Goal: Contribute content: Add original content to the website for others to see

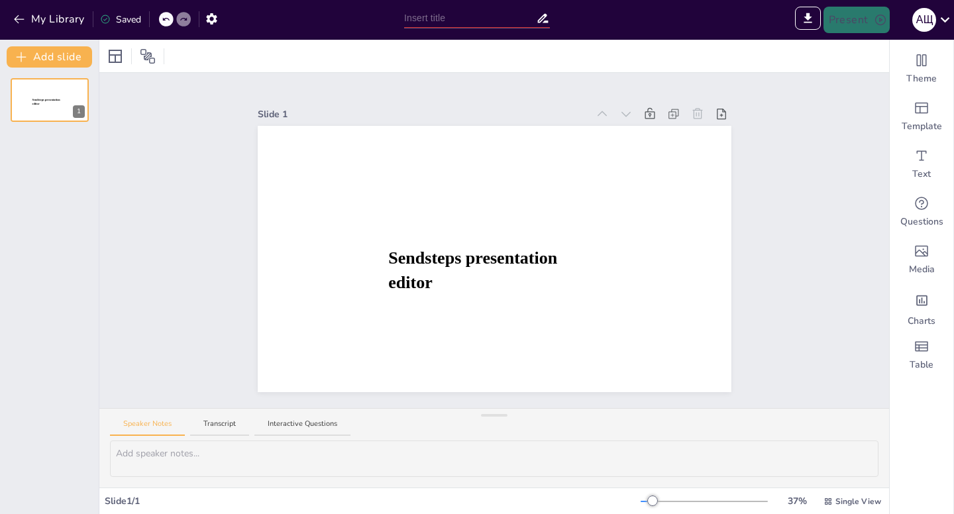
type input "New Sendsteps"
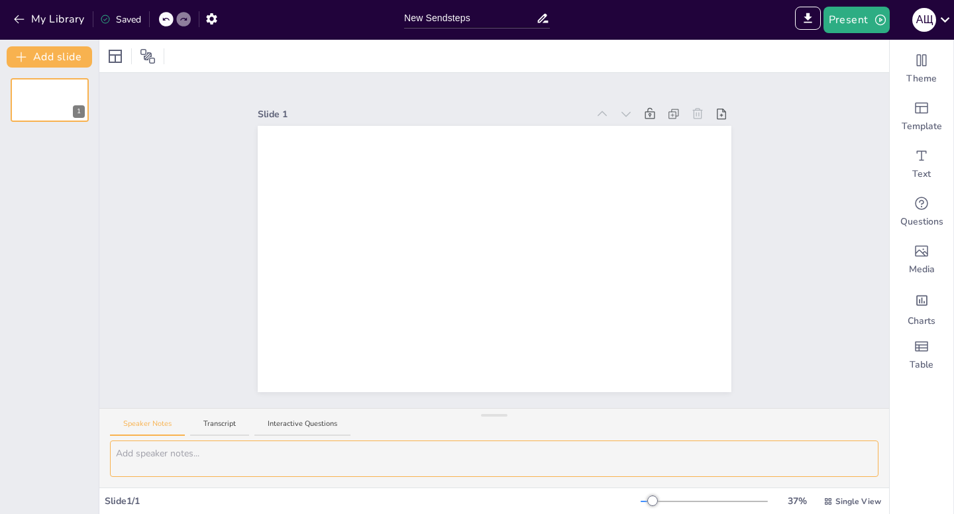
click at [341, 463] on textarea at bounding box center [494, 459] width 769 height 36
click at [10, 24] on button "My Library" at bounding box center [50, 19] width 80 height 21
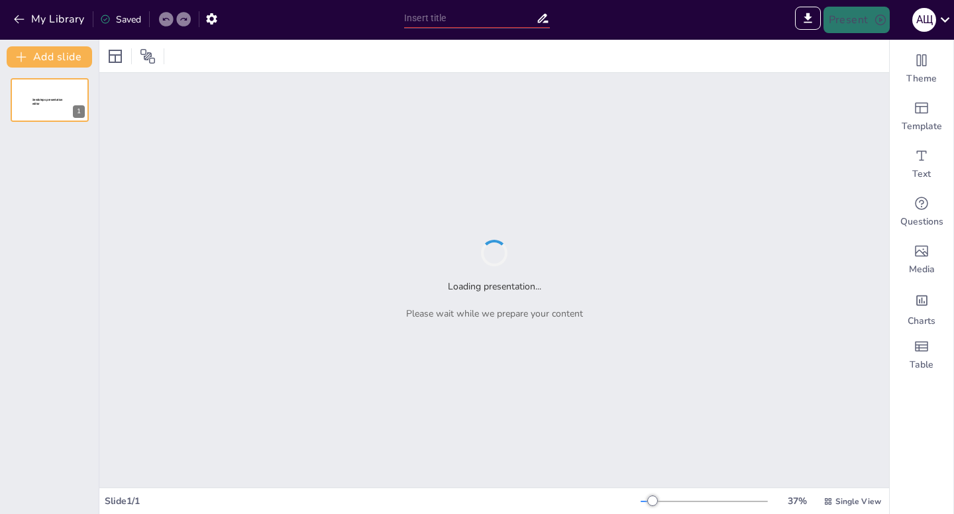
type input "Керамика на основе оксида иттрия: перспективы и вызовы в лазерных технологиях"
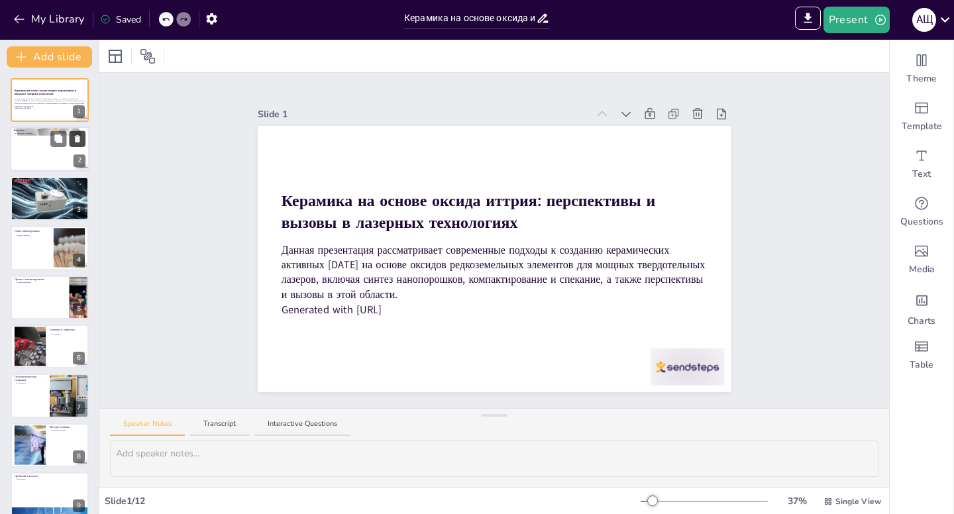
click at [78, 143] on icon at bounding box center [77, 138] width 9 height 9
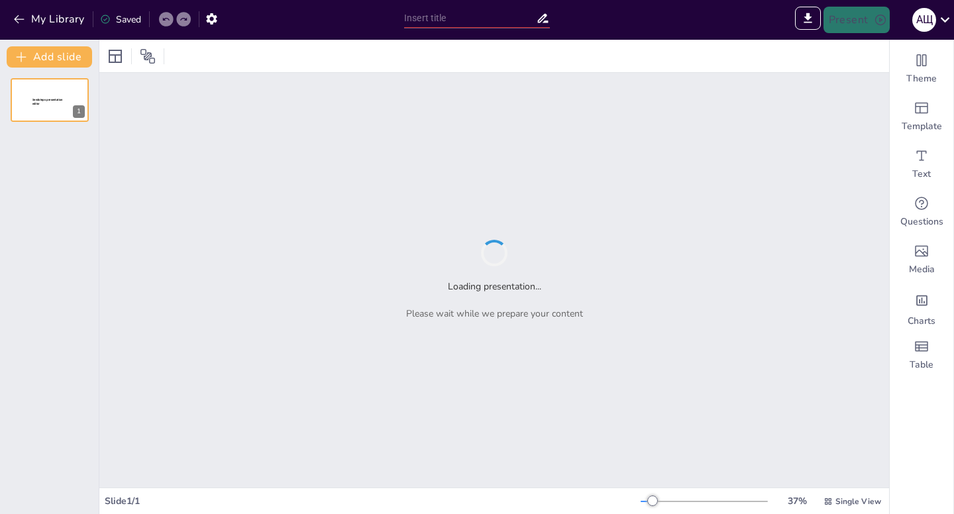
type input "Sendsteps presentation"
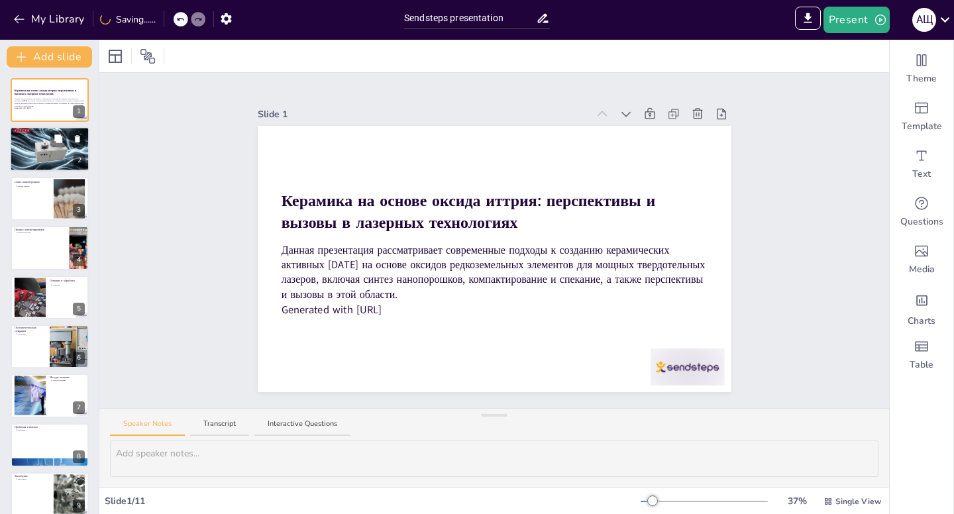
click at [25, 146] on div at bounding box center [50, 150] width 80 height 46
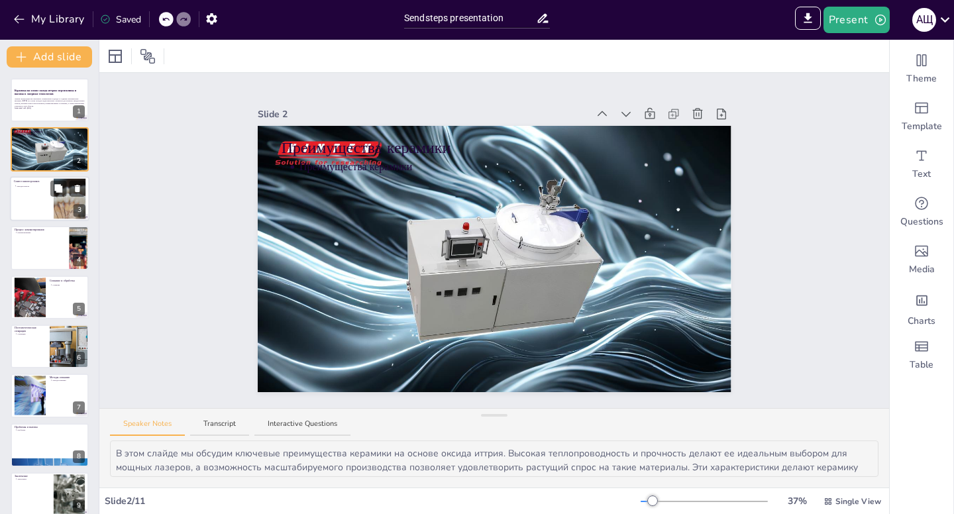
click at [23, 192] on div at bounding box center [50, 198] width 80 height 45
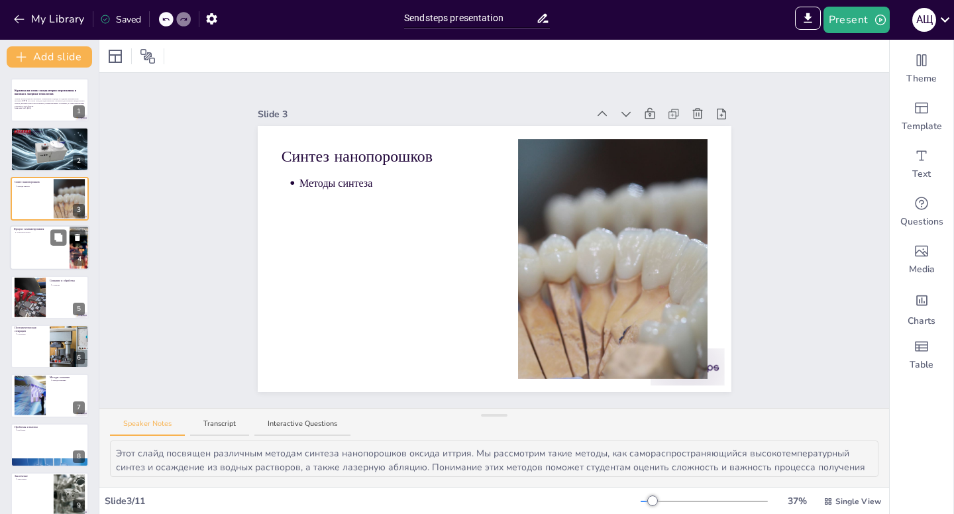
click at [25, 240] on div at bounding box center [50, 247] width 80 height 45
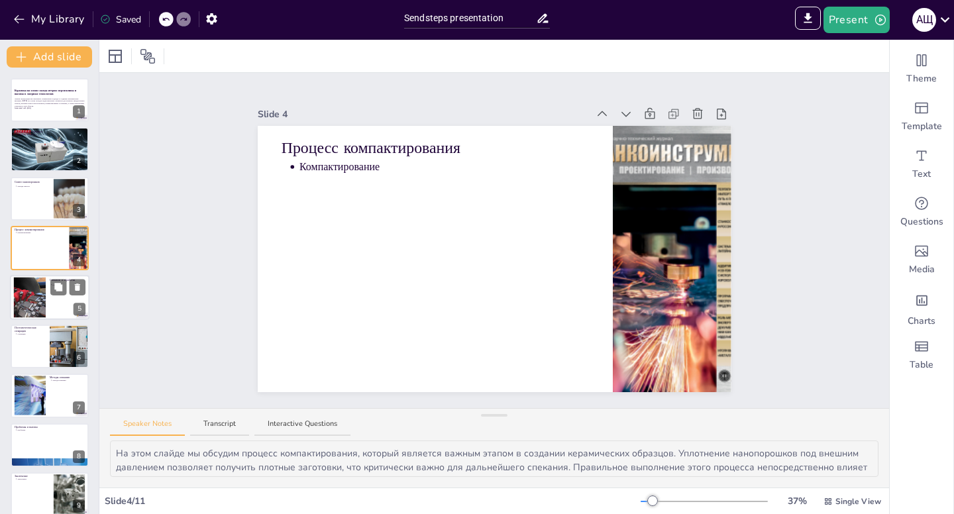
click at [27, 295] on div at bounding box center [29, 297] width 75 height 40
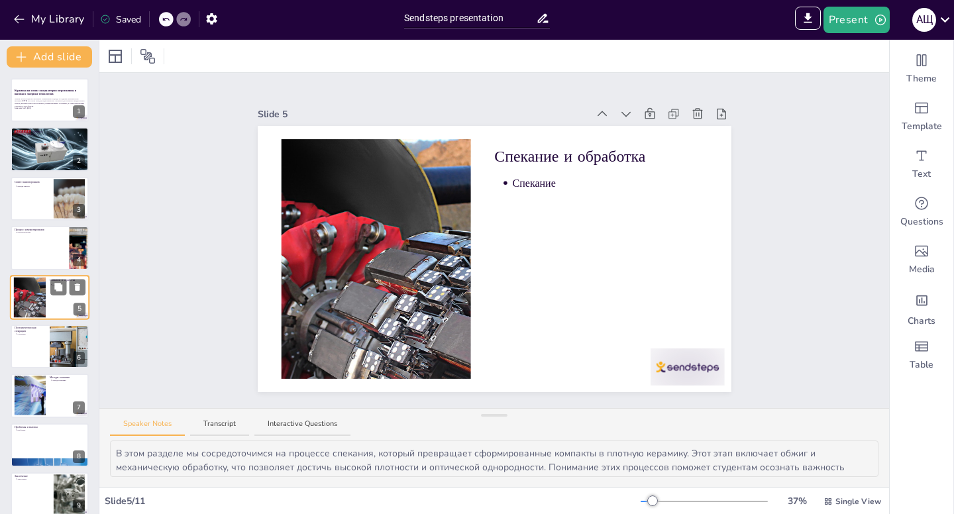
scroll to position [6, 0]
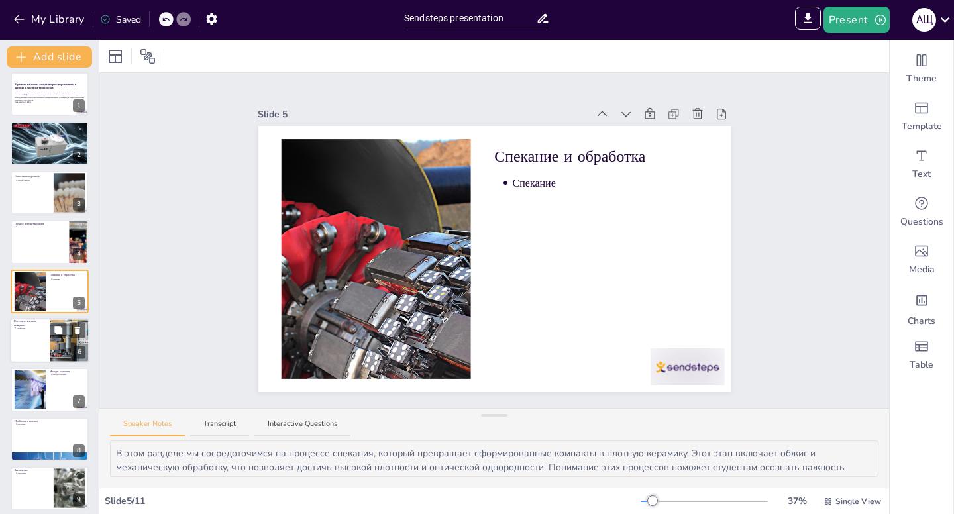
click at [33, 353] on div at bounding box center [50, 340] width 80 height 45
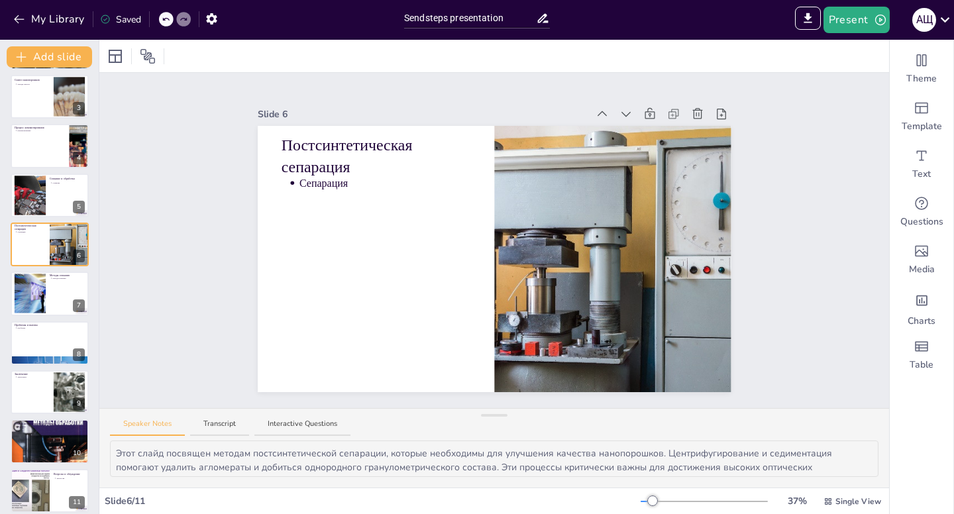
scroll to position [111, 0]
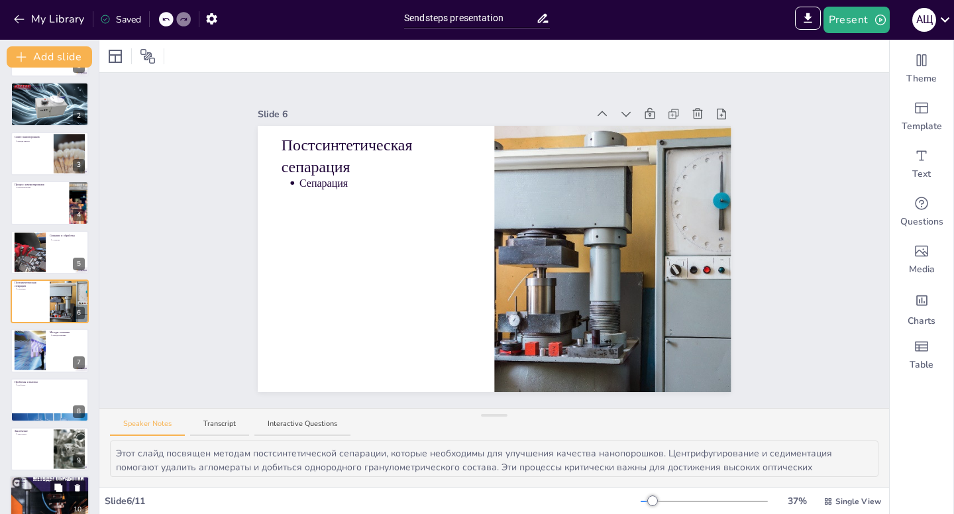
click at [50, 451] on div at bounding box center [50, 449] width 78 height 44
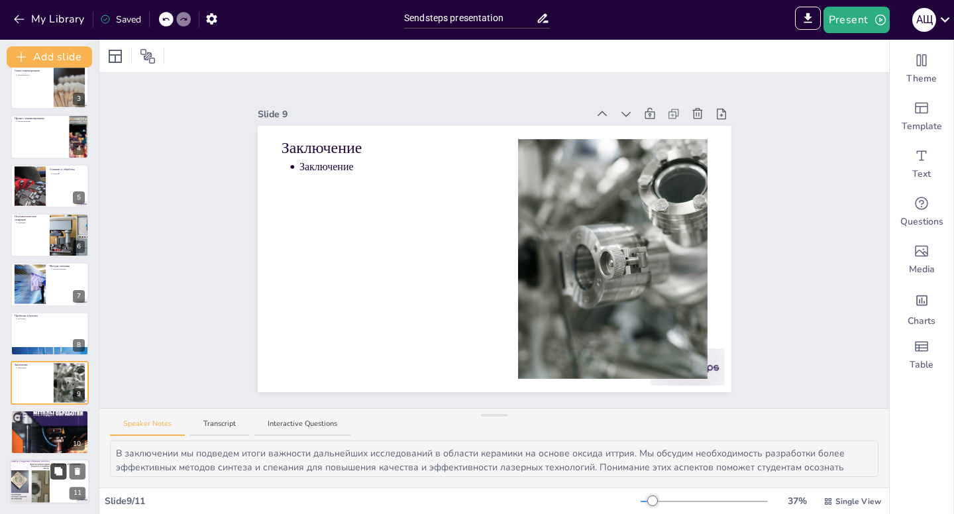
click at [52, 477] on button at bounding box center [58, 471] width 16 height 16
type textarea "В этом разделе мы откроем дискуссию для вопросов и ответов от аудитории. Это от…"
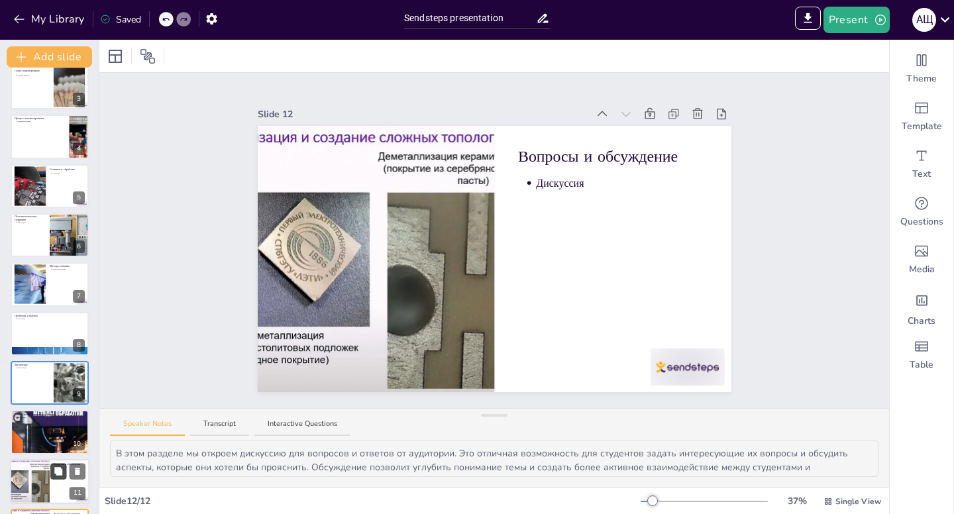
scroll to position [160, 0]
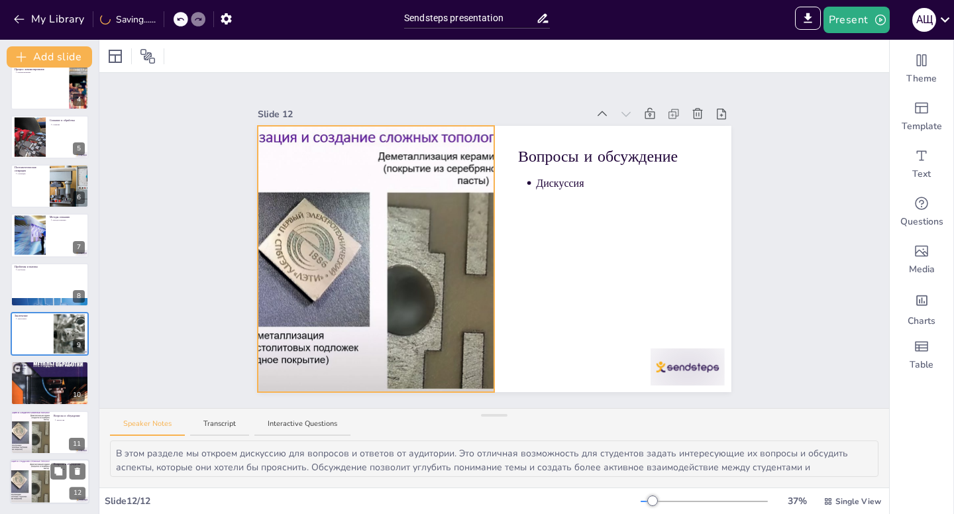
click at [28, 477] on div at bounding box center [30, 481] width 67 height 45
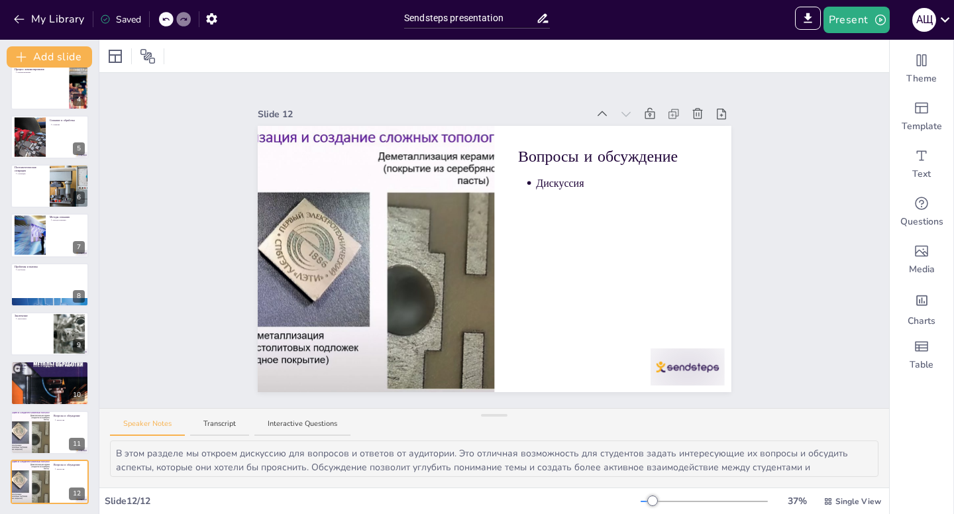
scroll to position [0, 0]
